Goal: Information Seeking & Learning: Learn about a topic

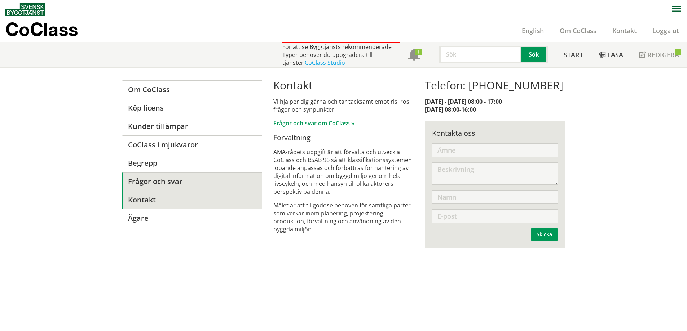
click at [159, 181] on link "Frågor och svar" at bounding box center [192, 181] width 140 height 18
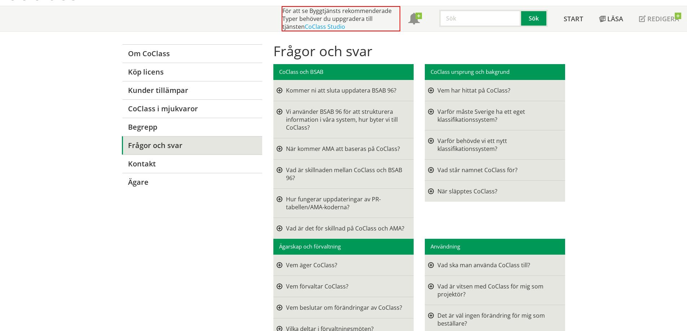
scroll to position [72, 0]
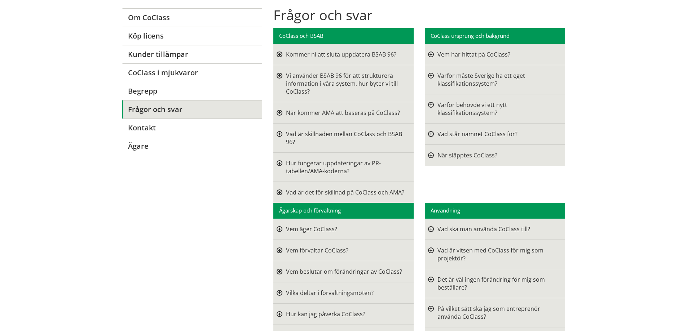
click at [277, 56] on div at bounding box center [279, 54] width 6 height 8
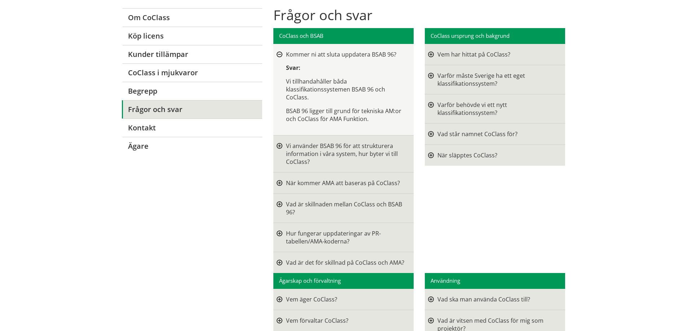
click at [277, 56] on div at bounding box center [279, 55] width 6 height 6
